Goal: Browse casually

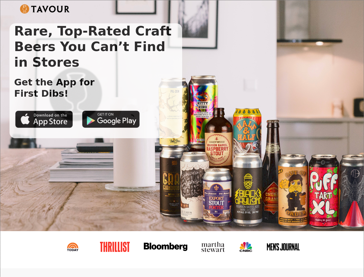
click at [45, 9] on img at bounding box center [45, 8] width 50 height 9
